Goal: Find specific page/section: Find specific page/section

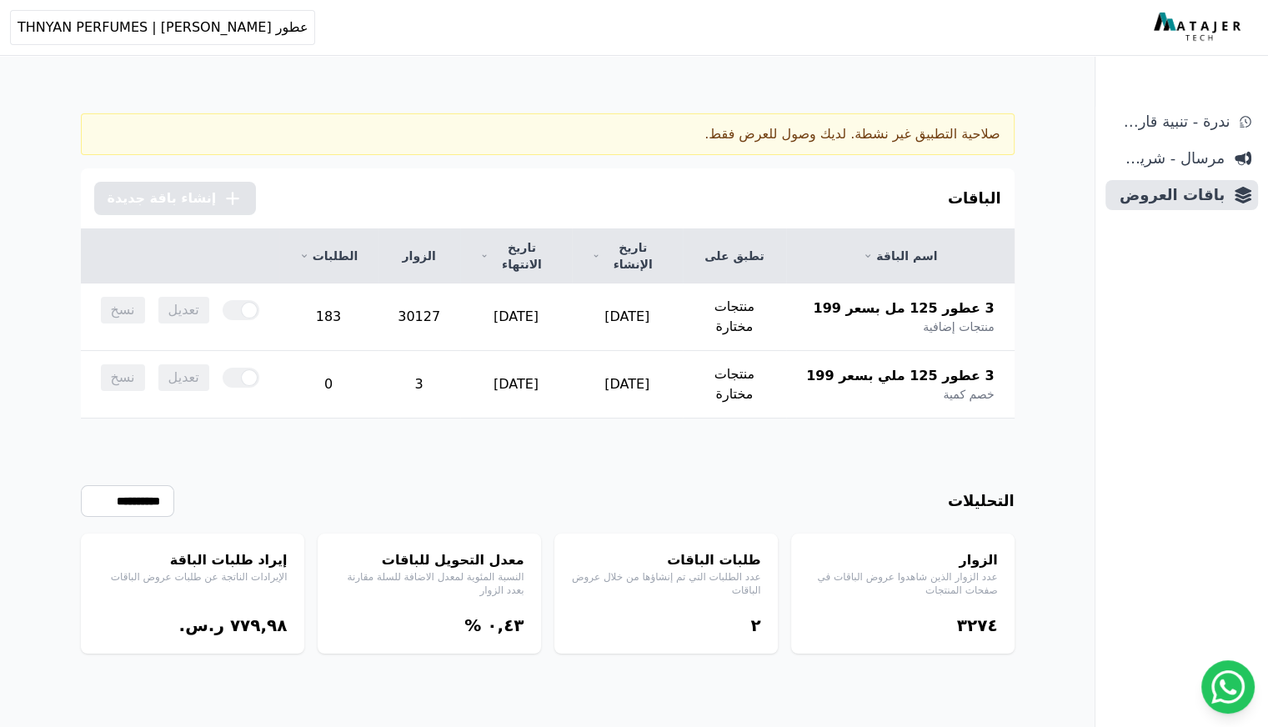
click at [824, 134] on div "صلاحية التطبيق غير نشطة. لديك وصول للعرض فقط." at bounding box center [548, 134] width 934 height 42
click at [942, 131] on div "صلاحية التطبيق غير نشطة. لديك وصول للعرض فقط." at bounding box center [548, 134] width 934 height 42
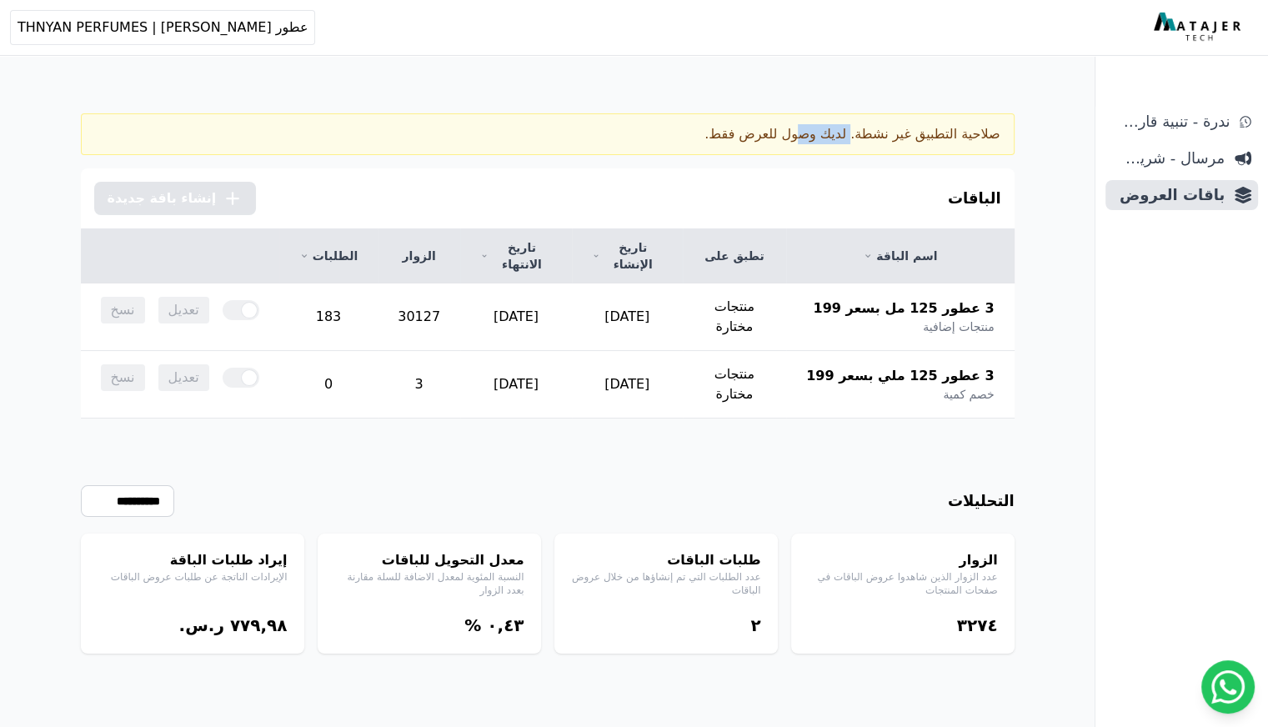
click at [928, 133] on div "صلاحية التطبيق غير نشطة. لديك وصول للعرض فقط." at bounding box center [548, 134] width 934 height 42
click at [948, 183] on div "الباقات .cls-1{fill:none;stroke:#fff;stroke-linecap:round;stroke-linejoin:round…" at bounding box center [548, 198] width 934 height 60
click at [162, 24] on span "عطور [PERSON_NAME] | THNYAN PERFUMES" at bounding box center [163, 28] width 290 height 20
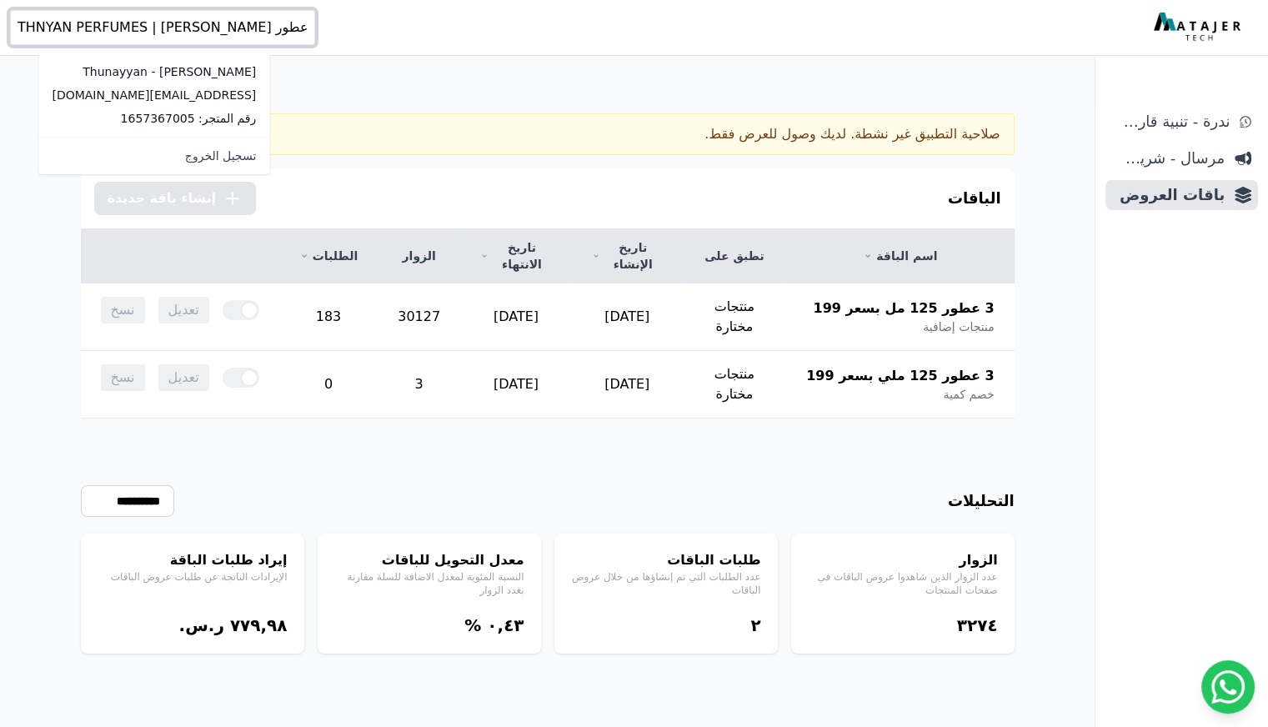
click at [168, 24] on span "عطور [PERSON_NAME] | THNYAN PERFUMES" at bounding box center [163, 28] width 290 height 20
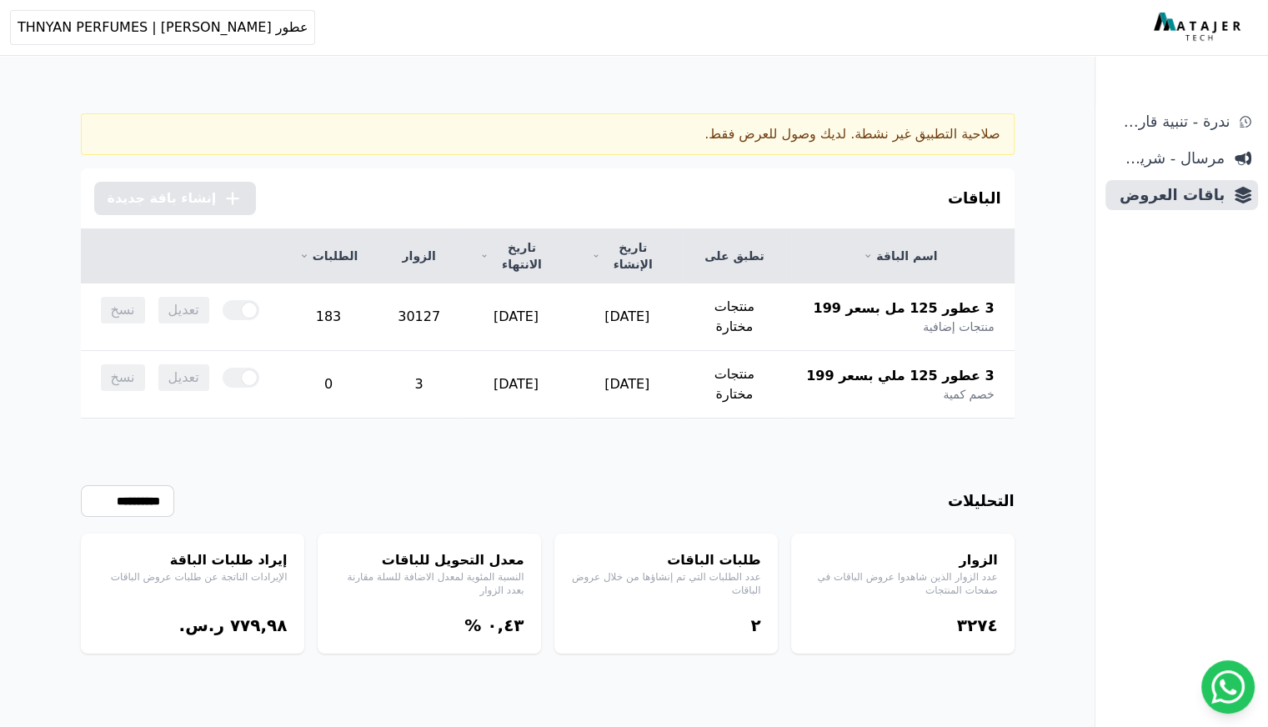
click at [514, 91] on div "صلاحية التطبيق غير نشطة. لديك وصول للعرض فقط. الباقات .cls-1{fill:none;stroke:#…" at bounding box center [548, 443] width 1068 height 727
click at [140, 485] on select "**********" at bounding box center [127, 501] width 93 height 32
select select "********"
click at [81, 485] on select "**********" at bounding box center [127, 501] width 93 height 32
click at [339, 485] on div "**********" at bounding box center [548, 501] width 934 height 32
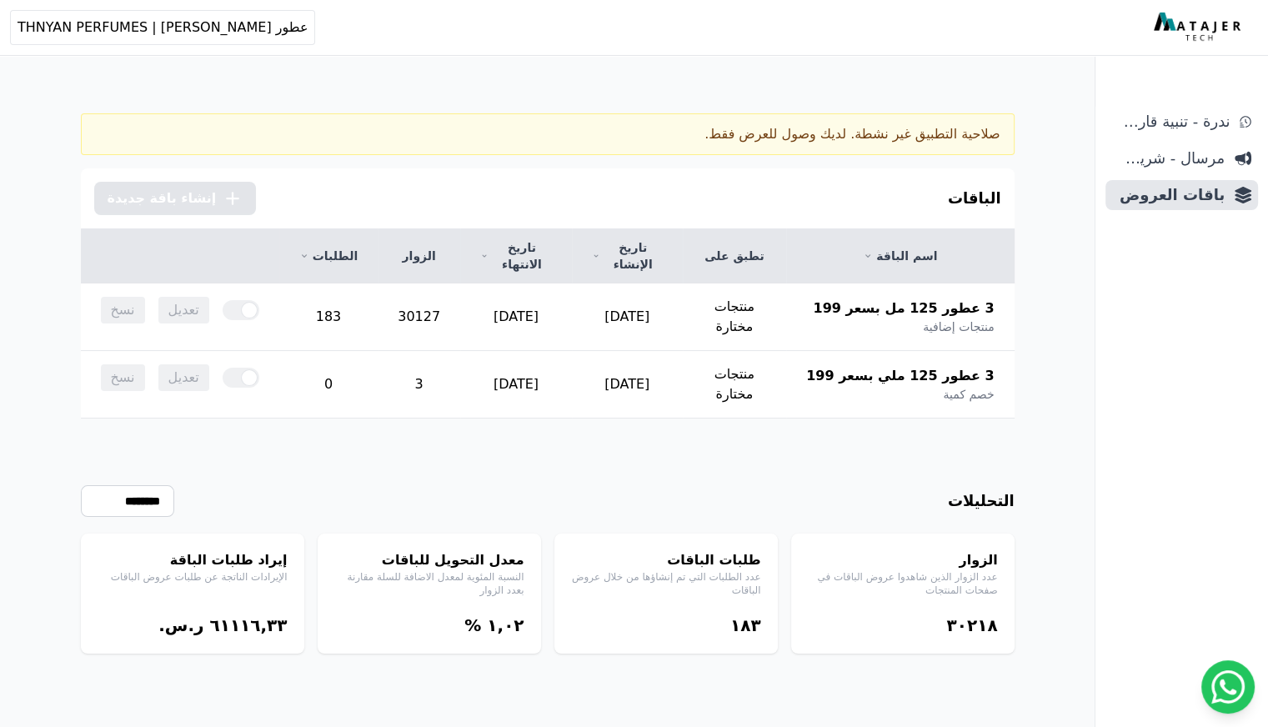
click at [744, 143] on div "صلاحية التطبيق غير نشطة. لديك وصول للعرض فقط." at bounding box center [548, 134] width 934 height 42
click at [769, 134] on div "صلاحية التطبيق غير نشطة. لديك وصول للعرض فقط." at bounding box center [548, 134] width 934 height 42
click at [771, 148] on div "صلاحية التطبيق غير نشطة. لديك وصول للعرض فقط." at bounding box center [548, 134] width 934 height 42
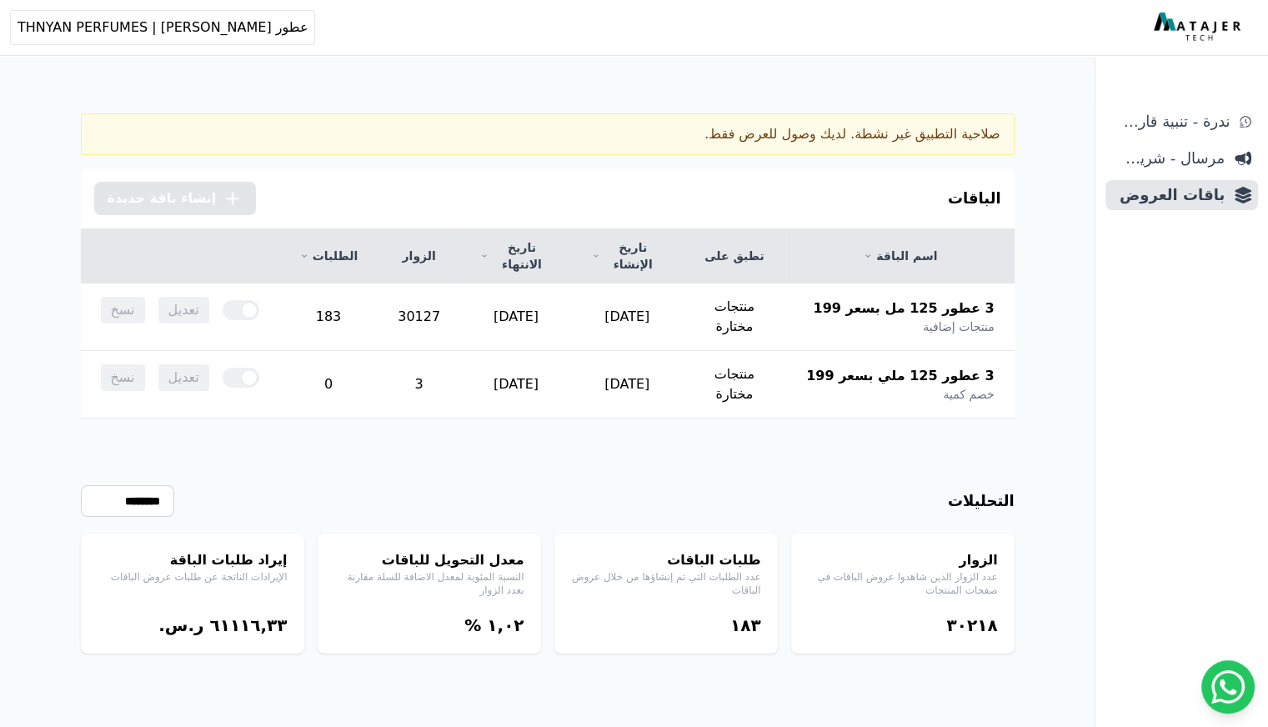
click at [811, 135] on div "صلاحية التطبيق غير نشطة. لديك وصول للعرض فقط." at bounding box center [548, 134] width 934 height 42
click at [118, 28] on span "عطور [PERSON_NAME] | THNYAN PERFUMES" at bounding box center [163, 28] width 290 height 20
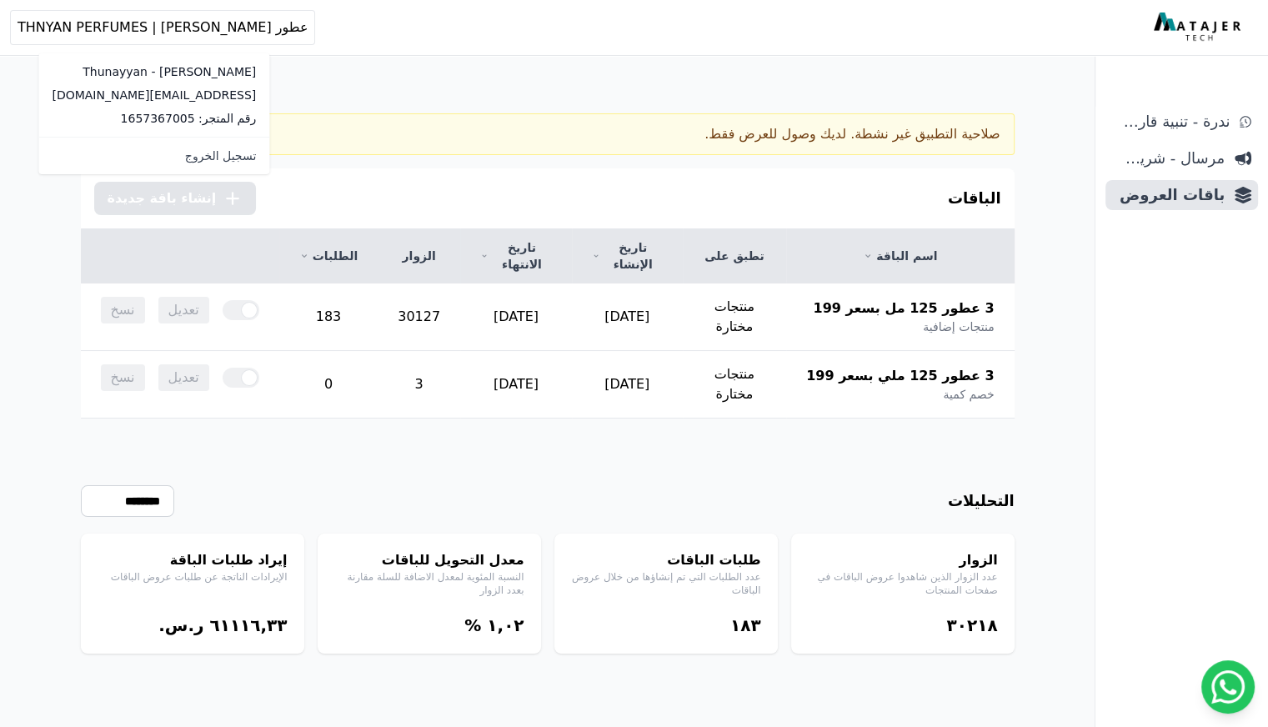
click at [146, 76] on p "[PERSON_NAME] - Thunayyan" at bounding box center [154, 71] width 204 height 17
click at [414, 95] on div "صلاحية التطبيق غير نشطة. لديك وصول للعرض فقط. الباقات .cls-1{fill:none;stroke:#…" at bounding box center [548, 443] width 1068 height 727
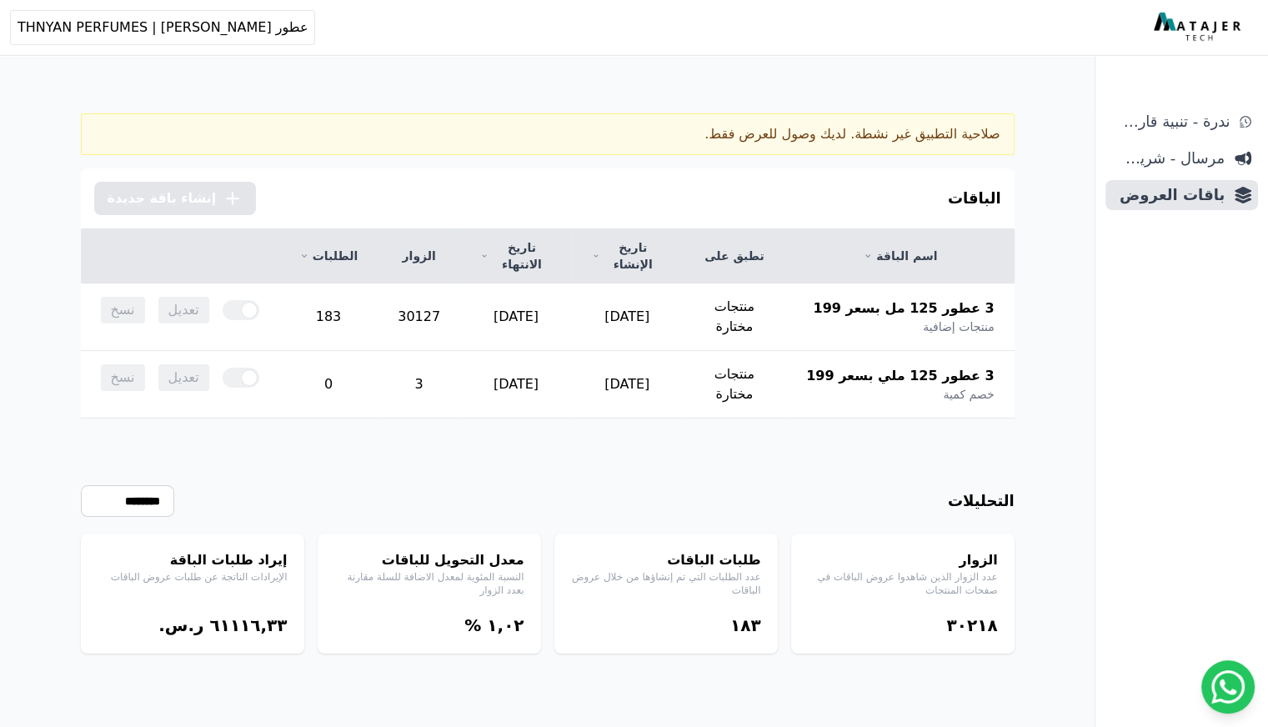
click at [741, 143] on div "صلاحية التطبيق غير نشطة. لديك وصول للعرض فقط." at bounding box center [548, 134] width 934 height 42
click at [1158, 173] on ul "ندرة - تنبية قارب علي النفاذ مرسال - شريط دعاية باقات العروض" at bounding box center [1182, 158] width 153 height 103
click at [1164, 154] on span "مرسال - شريط دعاية" at bounding box center [1169, 158] width 113 height 23
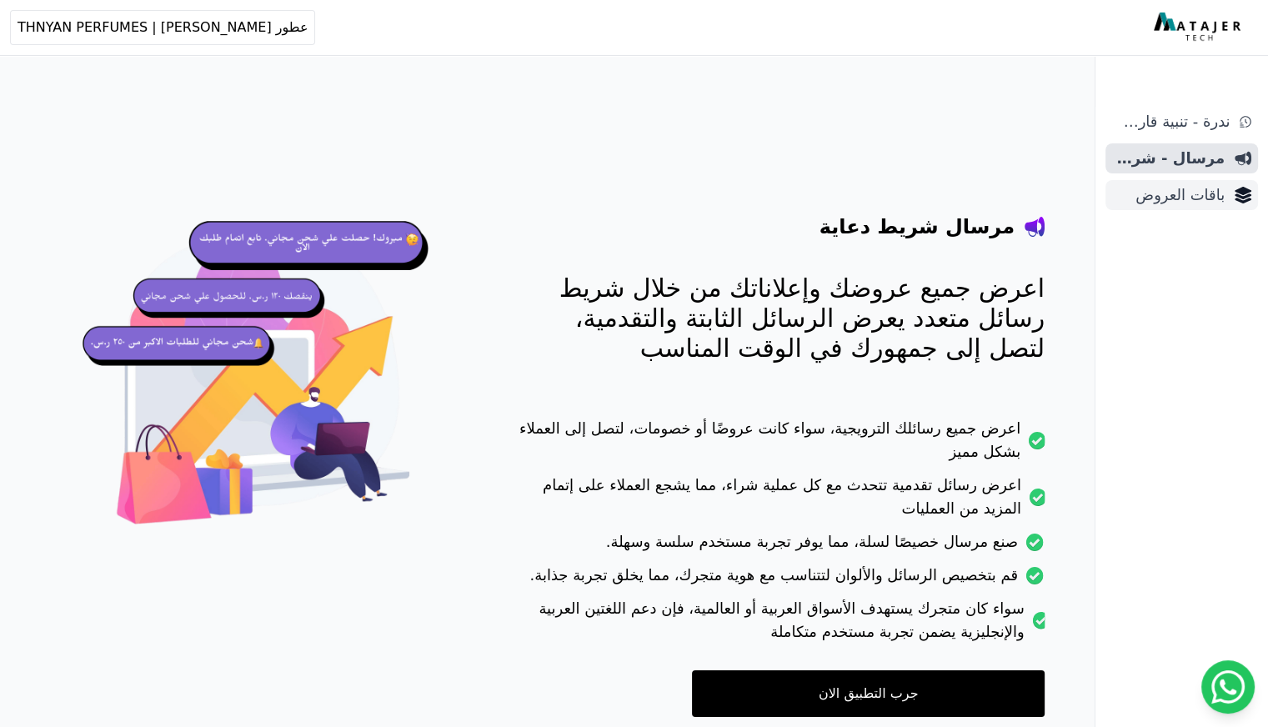
click at [1176, 196] on span "باقات العروض" at bounding box center [1169, 194] width 113 height 23
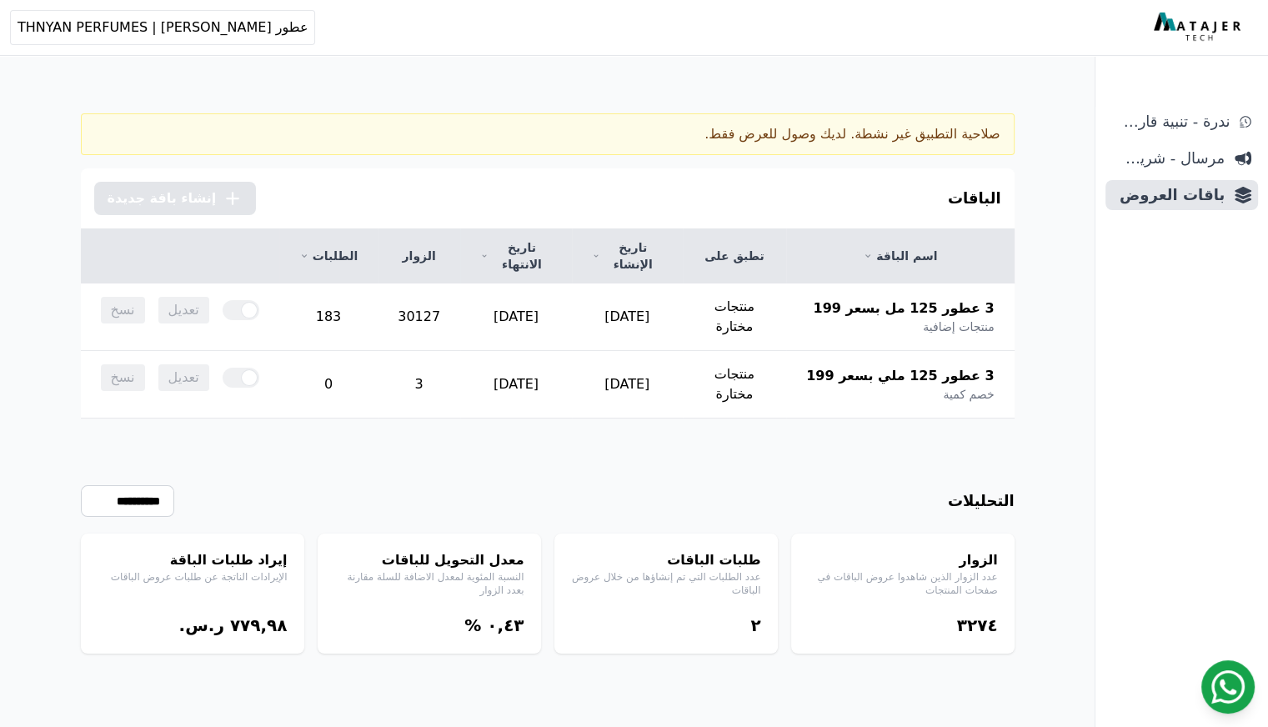
click at [1235, 671] on icon at bounding box center [1228, 687] width 33 height 33
click at [137, 24] on span "عطور [PERSON_NAME] | THNYAN PERFUMES" at bounding box center [163, 28] width 290 height 20
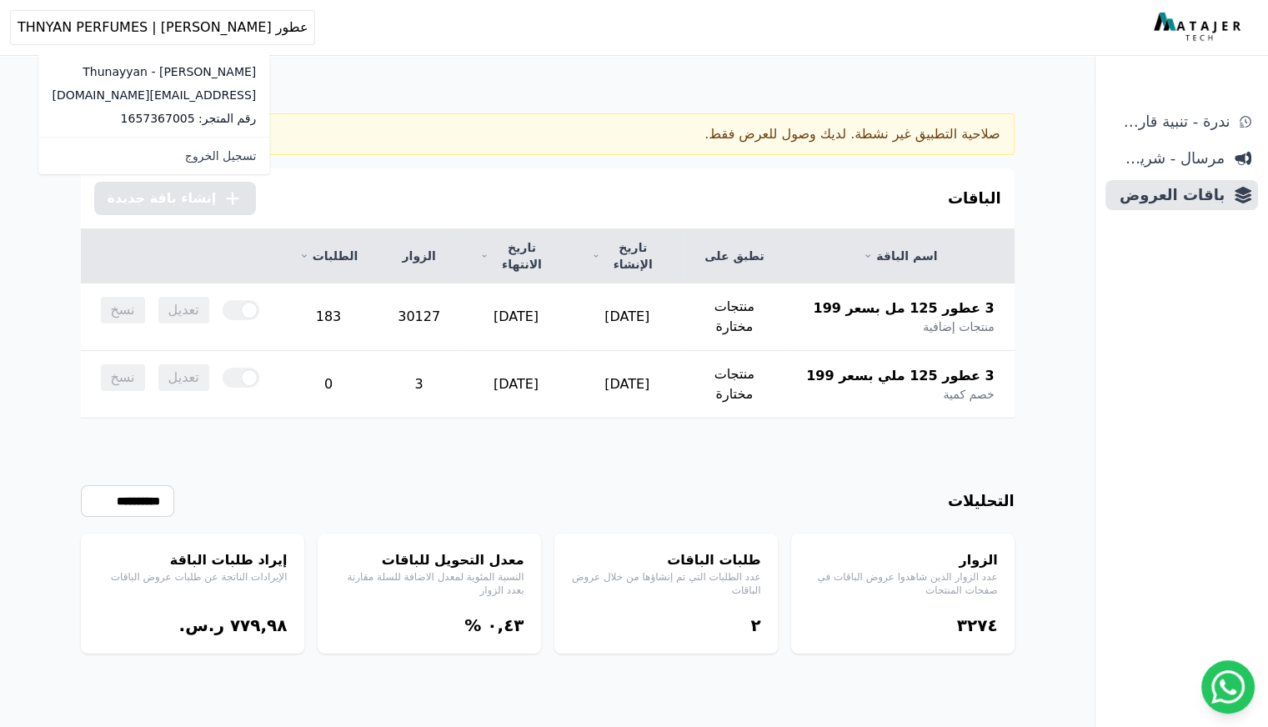
click at [448, 83] on div "صلاحية التطبيق غير نشطة. لديك وصول للعرض فقط. الباقات .cls-1{fill:none;stroke:#…" at bounding box center [548, 443] width 1068 height 727
